Goal: Information Seeking & Learning: Learn about a topic

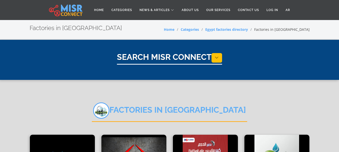
select select "**********"
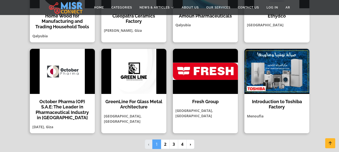
scroll to position [419, 0]
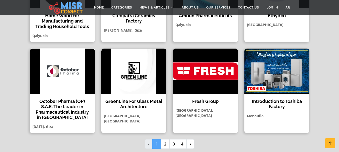
click at [73, 77] on img at bounding box center [62, 71] width 65 height 45
click at [203, 58] on img at bounding box center [205, 71] width 65 height 45
click at [191, 140] on link "›" at bounding box center [191, 145] width 8 height 10
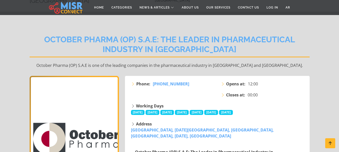
scroll to position [84, 0]
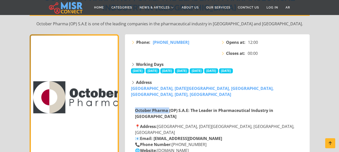
drag, startPoint x: 136, startPoint y: 97, endPoint x: 170, endPoint y: 96, distance: 33.7
click at [170, 108] on strong "October Pharma (OP) S.A.E: The Leader in Pharmaceutical Industry in Egypt" at bounding box center [204, 114] width 138 height 12
copy strong "October Pharma"
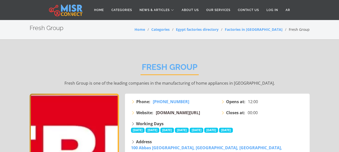
click at [169, 114] on span "fresh.com.eg/" at bounding box center [178, 113] width 44 height 6
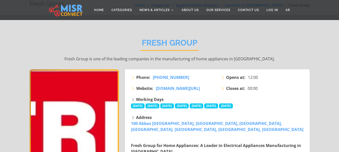
scroll to position [42, 0]
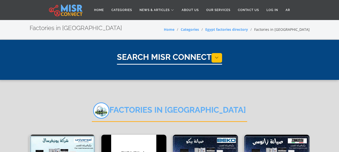
select select "**********"
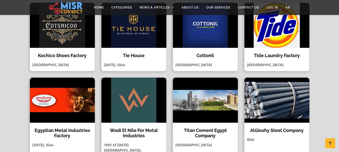
scroll to position [335, 0]
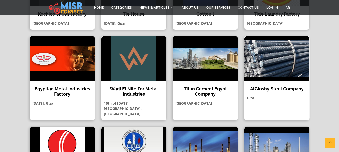
click at [280, 56] on img at bounding box center [277, 58] width 65 height 45
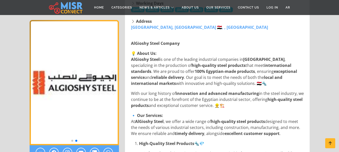
scroll to position [126, 0]
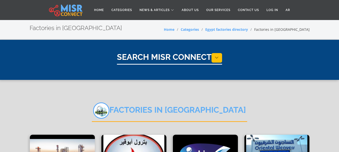
select select "**********"
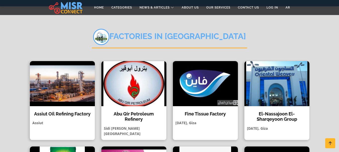
scroll to position [84, 0]
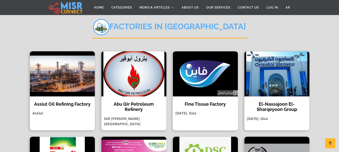
click at [210, 77] on img at bounding box center [205, 73] width 65 height 45
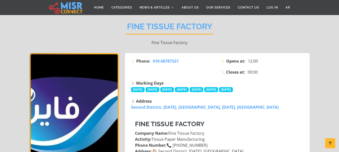
scroll to position [84, 0]
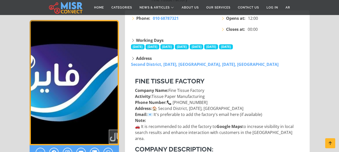
drag, startPoint x: 170, startPoint y: 91, endPoint x: 207, endPoint y: 89, distance: 37.3
click at [207, 89] on p "Company Name: Fine Tissue Factory Activity: Tissue Paper Manufacturing Phone Nu…" at bounding box center [218, 115] width 166 height 54
copy p "Fine Tissue Factory"
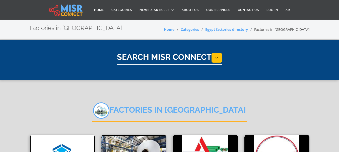
select select "**********"
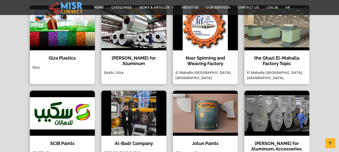
scroll to position [335, 0]
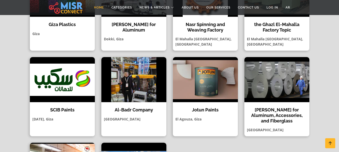
click at [99, 6] on link "Home" at bounding box center [98, 8] width 17 height 10
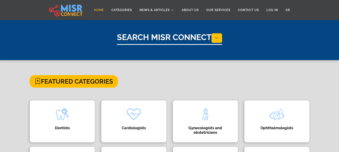
click at [100, 11] on link "Home" at bounding box center [98, 10] width 17 height 10
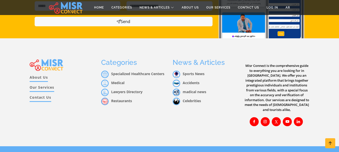
scroll to position [987, 0]
